Goal: Transaction & Acquisition: Obtain resource

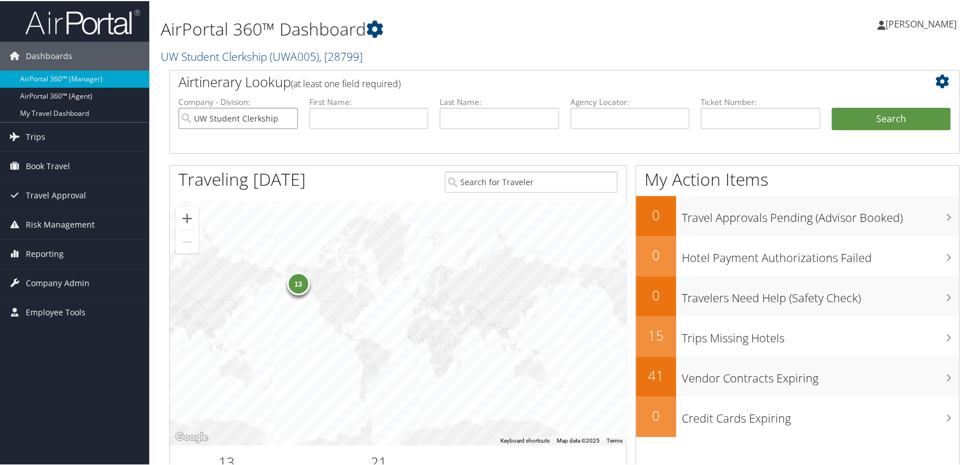
click at [284, 119] on input "UW Student Clerkship" at bounding box center [237, 117] width 119 height 21
click at [597, 118] on input "text" at bounding box center [629, 117] width 119 height 21
paste input "DDQVTD"
type input "DDQVTD"
click at [831, 107] on button "Search" at bounding box center [890, 118] width 119 height 23
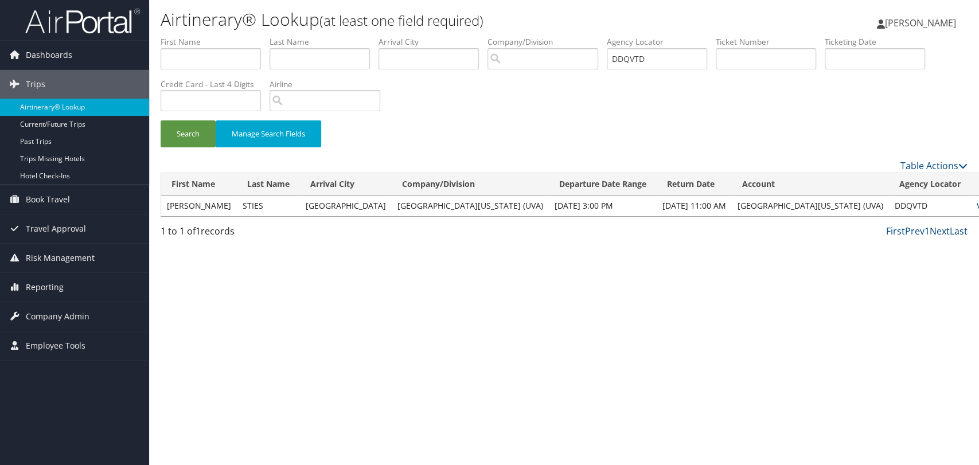
click at [977, 205] on link "View" at bounding box center [986, 205] width 18 height 11
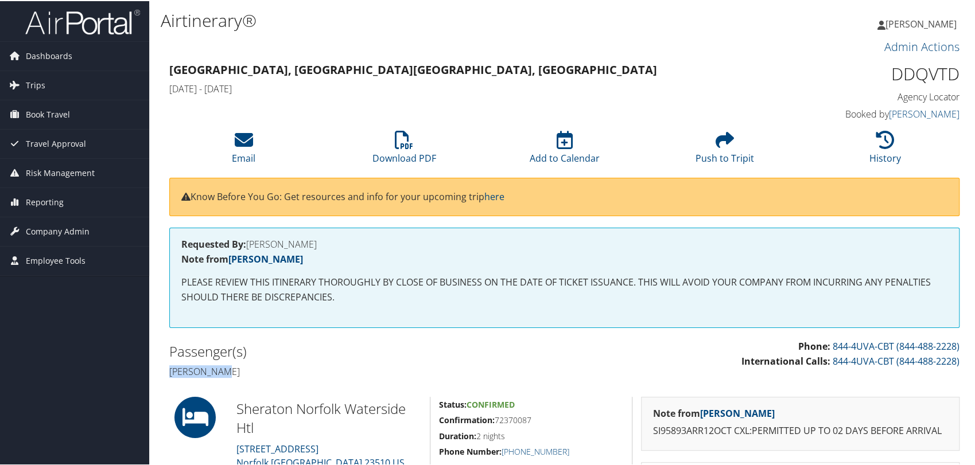
drag, startPoint x: 228, startPoint y: 369, endPoint x: 169, endPoint y: 369, distance: 59.1
click at [167, 371] on div "Passenger(s) Stacy Sties" at bounding box center [363, 359] width 404 height 43
copy h4 "Stacy Sties"
click at [415, 139] on li "Download PDF" at bounding box center [404, 147] width 160 height 46
